Goal: Find contact information: Obtain details needed to contact an individual or organization

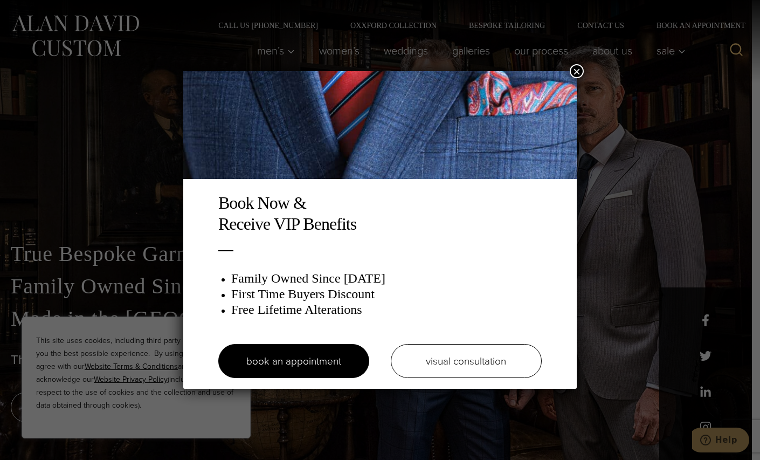
click at [576, 66] on button "×" at bounding box center [577, 71] width 14 height 14
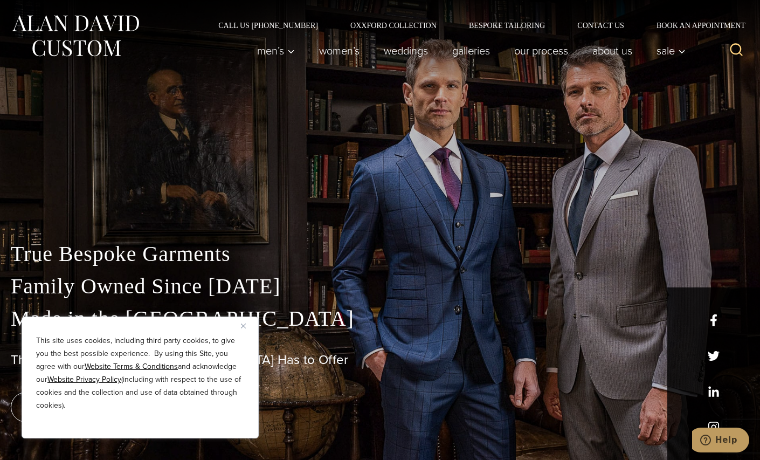
click at [601, 19] on div "Call Us (212) 227-4040 Oxxford Collection Bespoke Tailoring Contact Us Book an …" at bounding box center [380, 14] width 760 height 29
click at [601, 26] on link "Contact Us" at bounding box center [600, 26] width 79 height 8
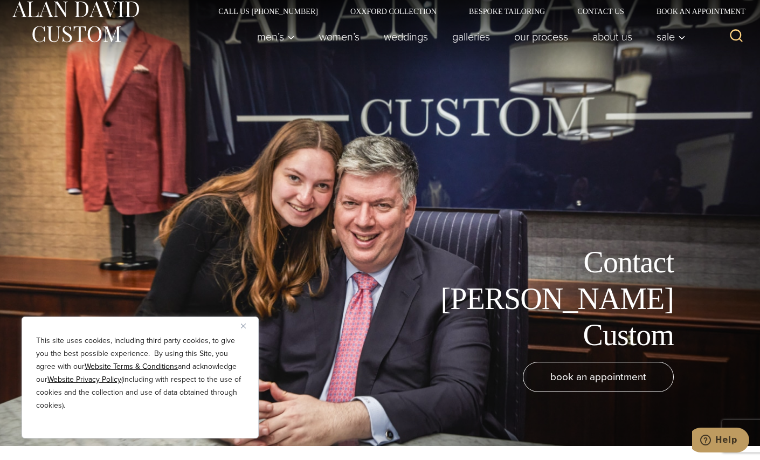
scroll to position [11, 0]
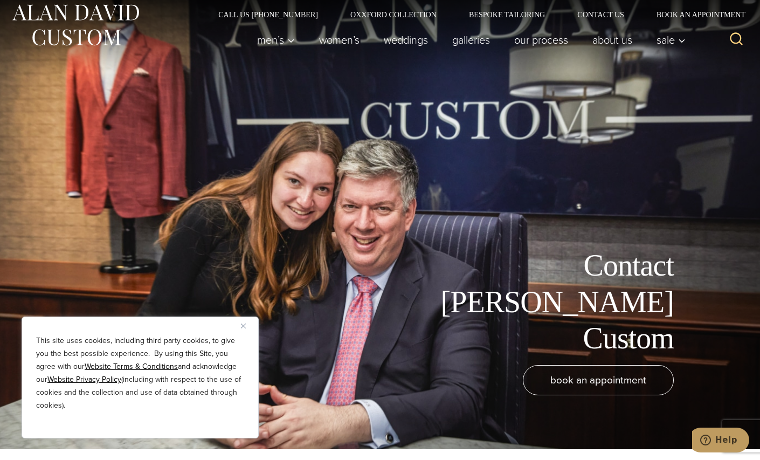
click at [246, 322] on button "Close" at bounding box center [247, 325] width 13 height 13
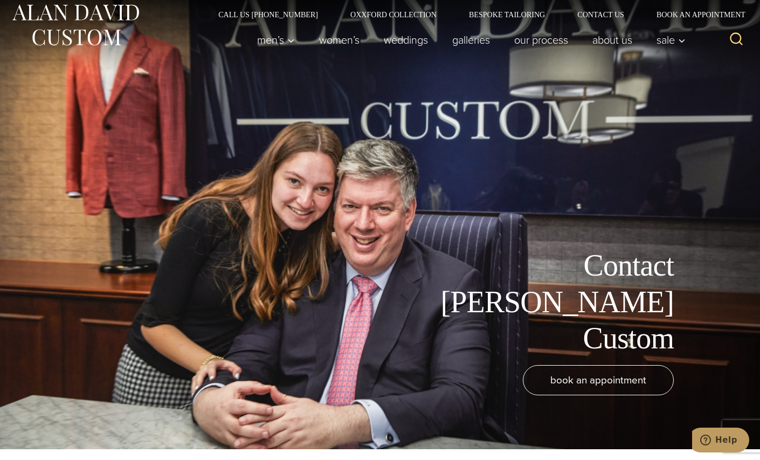
scroll to position [0, 0]
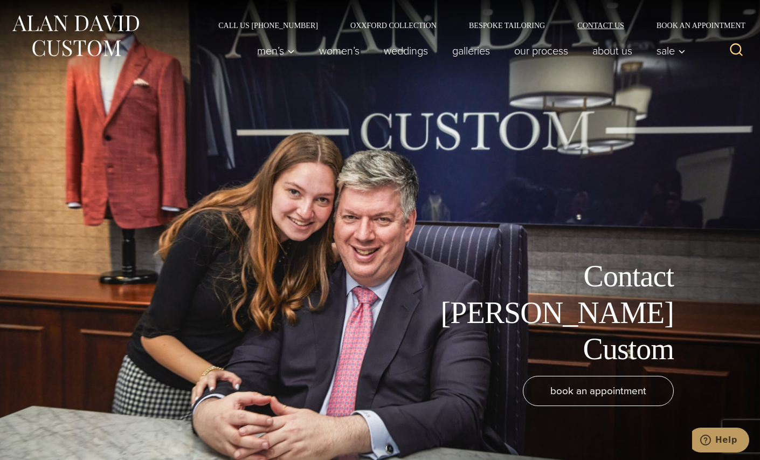
click at [589, 22] on link "Contact Us" at bounding box center [600, 26] width 79 height 8
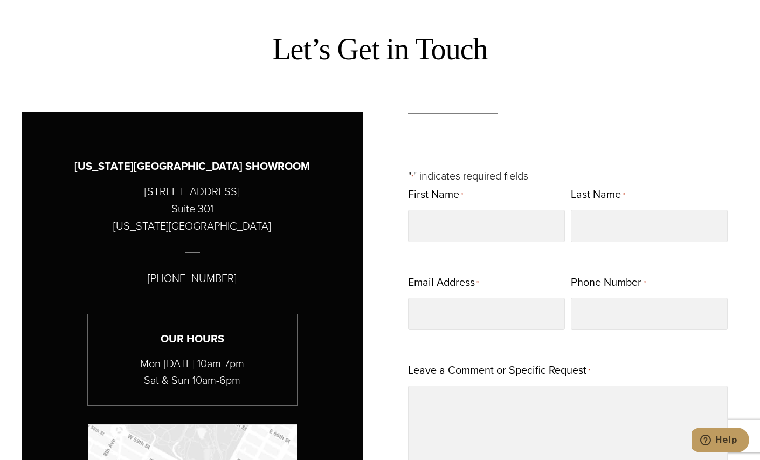
scroll to position [490, 0]
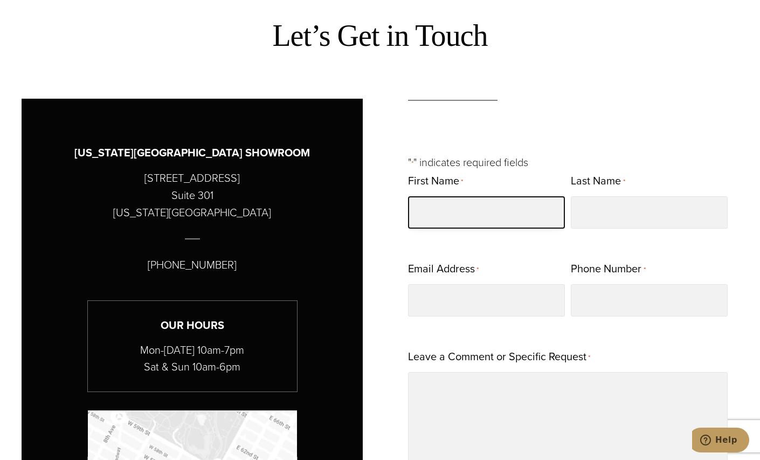
click at [525, 209] on input "First Name *" at bounding box center [486, 212] width 157 height 32
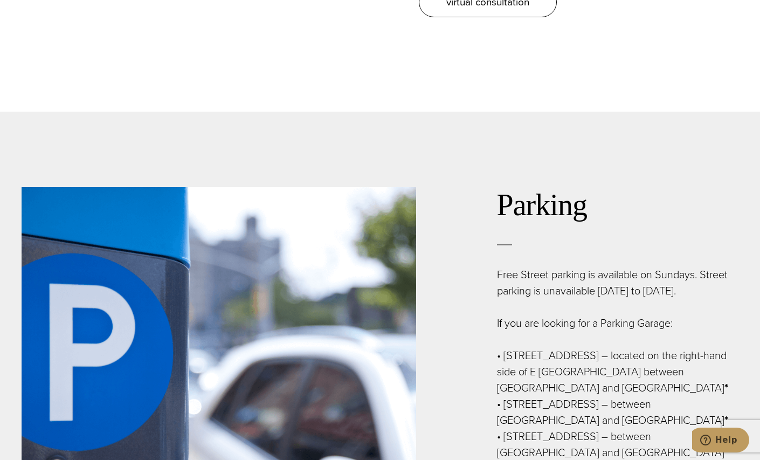
scroll to position [0, 0]
